Goal: Transaction & Acquisition: Purchase product/service

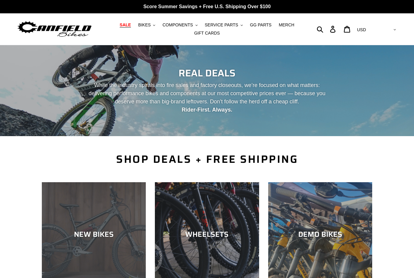
scroll to position [51, 0]
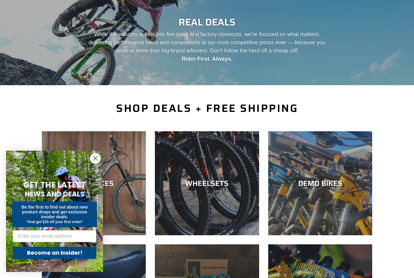
click at [97, 182] on div "Close dialog GET THE LATEST NEWS AND DEALS Be the first to find out about new p…" at bounding box center [54, 210] width 97 height 121
click at [96, 163] on circle "Close dialog" at bounding box center [95, 158] width 10 height 10
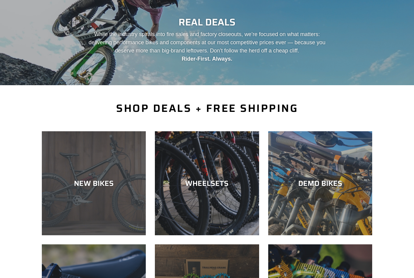
click at [98, 183] on div "NEW BIKES" at bounding box center [94, 183] width 104 height 9
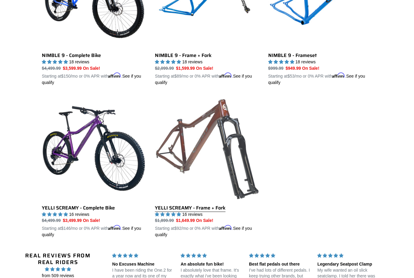
scroll to position [998, 0]
click at [210, 111] on link "YELLI SCREAMY - Frame + Fork" at bounding box center [207, 167] width 104 height 142
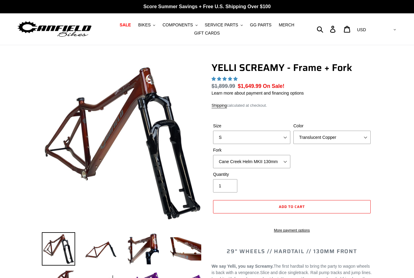
select select "highest-rating"
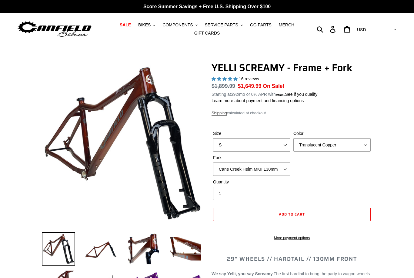
click at [278, 137] on div "Size S M L XL" at bounding box center [251, 140] width 80 height 21
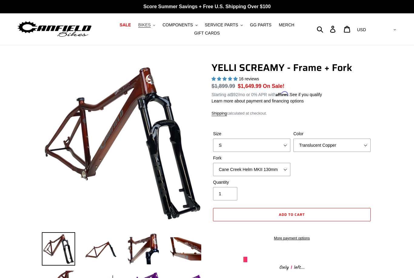
click at [148, 24] on span "BIKES" at bounding box center [144, 24] width 12 height 5
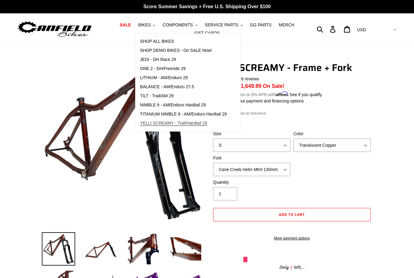
click at [164, 121] on span "YELLI SCREAMY - Trail/Hardtail 29" at bounding box center [173, 122] width 67 height 5
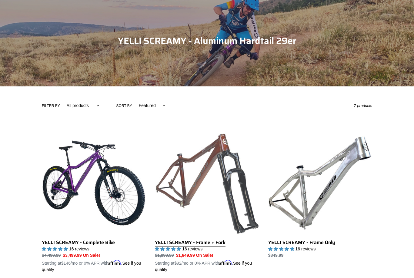
scroll to position [94, 0]
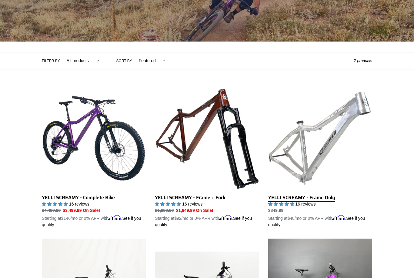
click at [318, 157] on link "YELLI SCREAMY - Frame Only" at bounding box center [320, 157] width 104 height 142
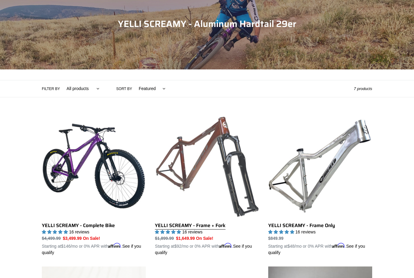
scroll to position [0, 0]
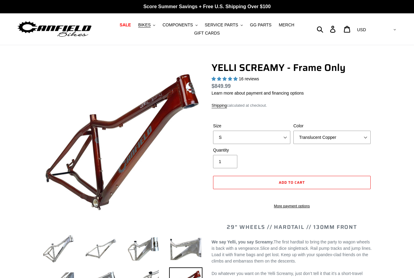
select select "highest-rating"
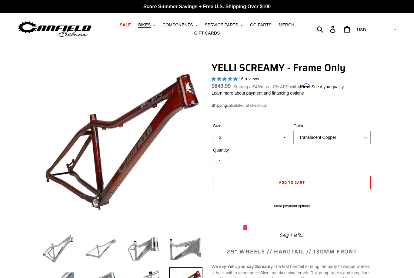
select select "L"
select select "Raw"
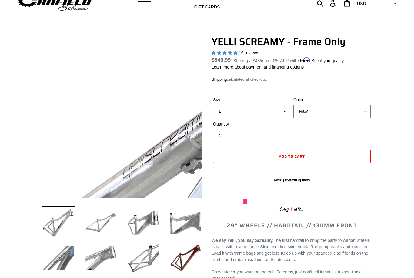
scroll to position [35, 0]
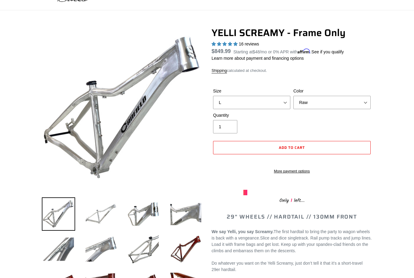
click at [110, 212] on img at bounding box center [100, 213] width 33 height 33
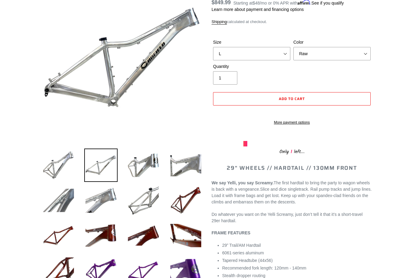
scroll to position [0, 0]
